Goal: Find specific page/section: Find specific page/section

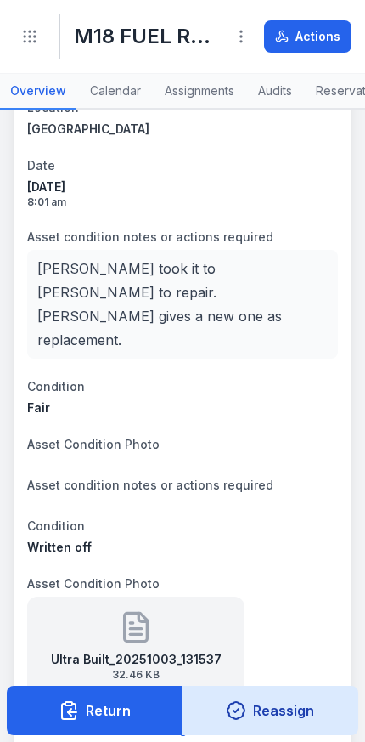
scroll to position [1547, 0]
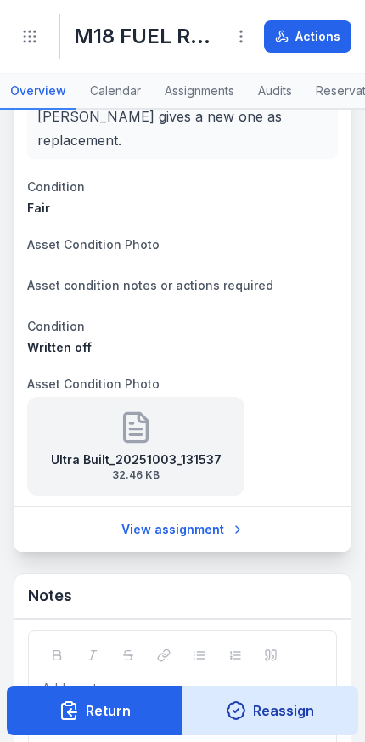
click at [193, 513] on link "View assignment" at bounding box center [182, 529] width 145 height 32
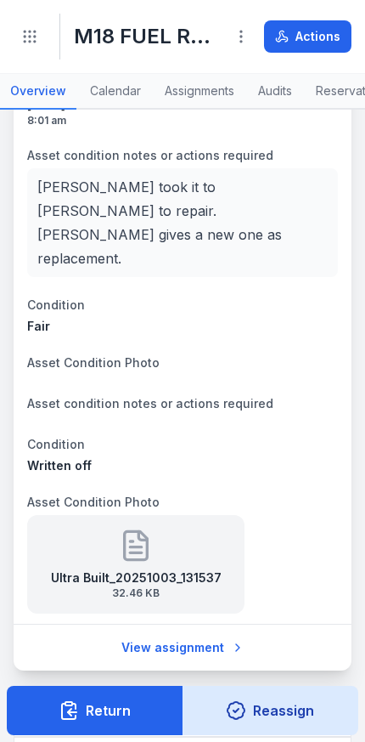
scroll to position [1428, 0]
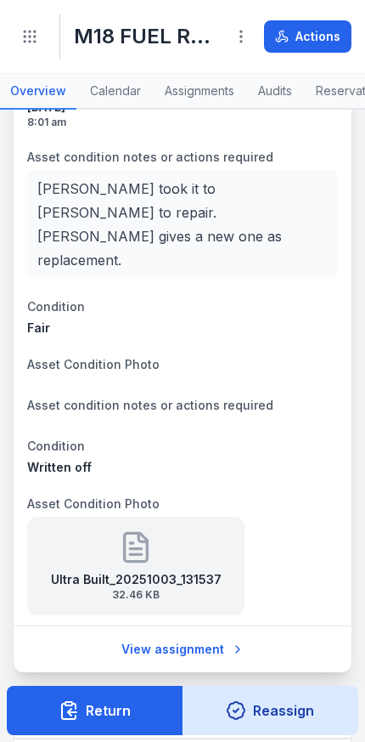
click at [194, 633] on link "View assignment" at bounding box center [182, 649] width 145 height 32
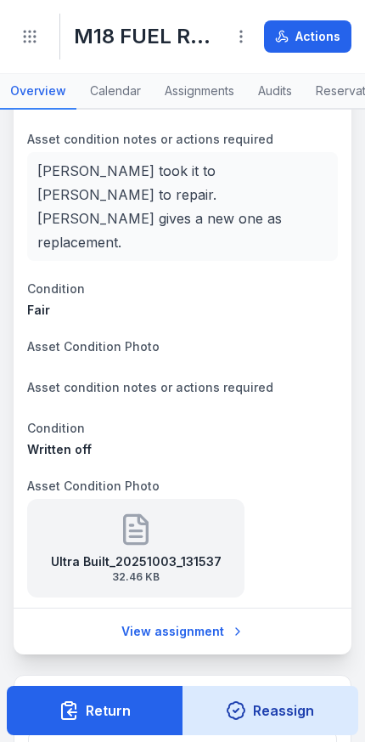
scroll to position [1561, 0]
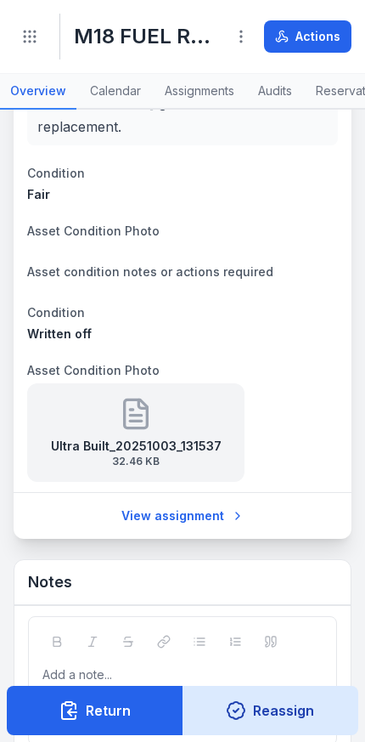
click at [201, 78] on link "Assignments" at bounding box center [200, 92] width 90 height 36
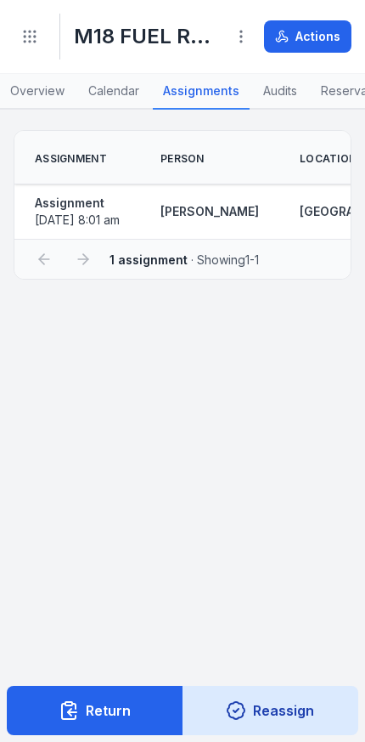
click at [62, 207] on strong "Assignment" at bounding box center [77, 203] width 85 height 17
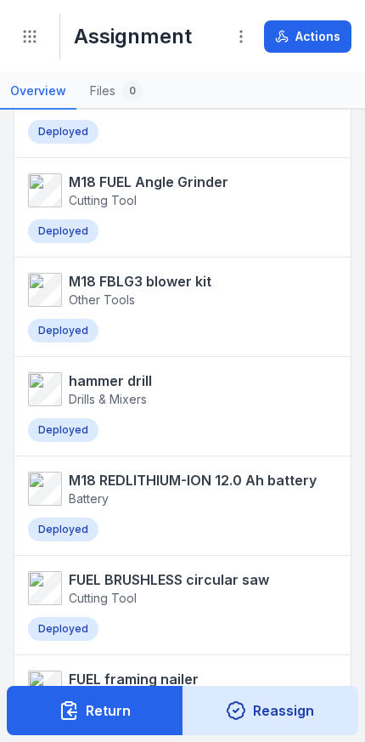
scroll to position [3821, 0]
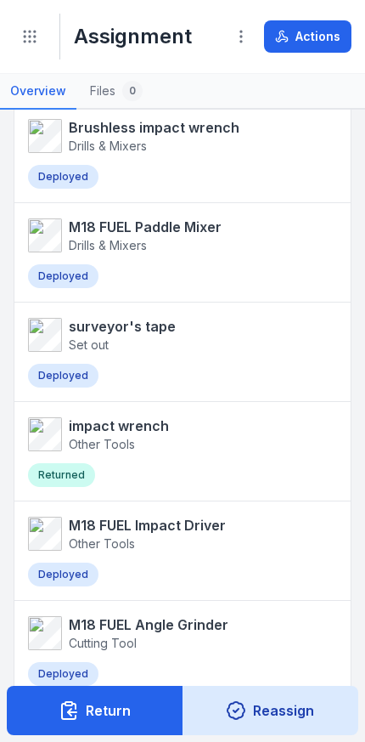
click at [144, 336] on span "Set out" at bounding box center [122, 344] width 107 height 17
